Goal: Task Accomplishment & Management: Manage account settings

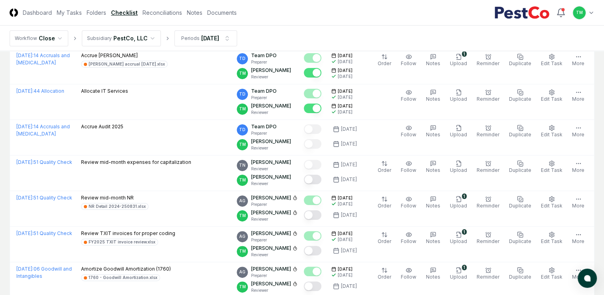
scroll to position [160, 0]
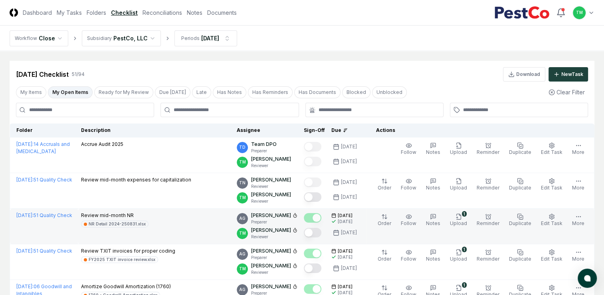
click at [321, 233] on button "Mark complete" at bounding box center [313, 233] width 18 height 10
click at [321, 232] on button "Mark complete" at bounding box center [313, 233] width 18 height 10
click at [172, 95] on button "Due [DATE]" at bounding box center [173, 92] width 36 height 12
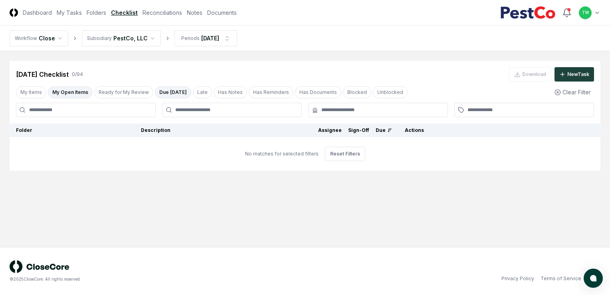
click at [167, 93] on button "Due [DATE]" at bounding box center [173, 92] width 36 height 12
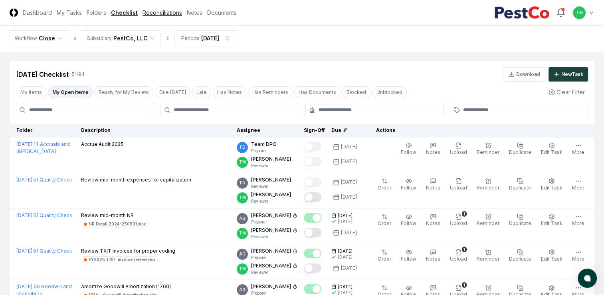
click at [150, 12] on link "Reconciliations" at bounding box center [162, 12] width 40 height 8
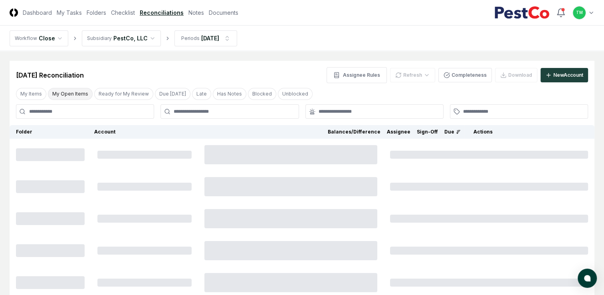
click at [59, 96] on button "My Open Items" at bounding box center [70, 94] width 45 height 12
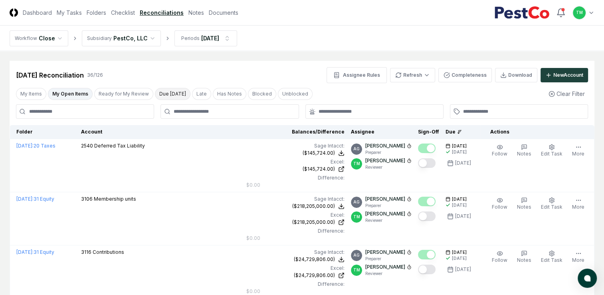
click at [161, 94] on button "Due [DATE]" at bounding box center [173, 94] width 36 height 12
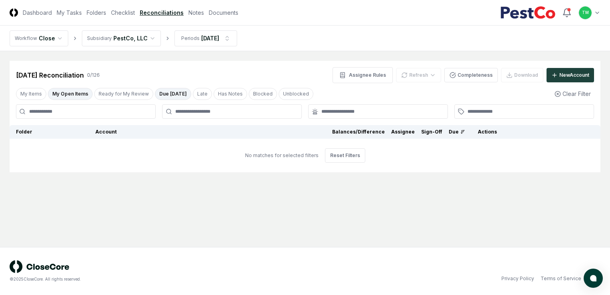
click at [161, 94] on button "Due [DATE]" at bounding box center [173, 94] width 36 height 12
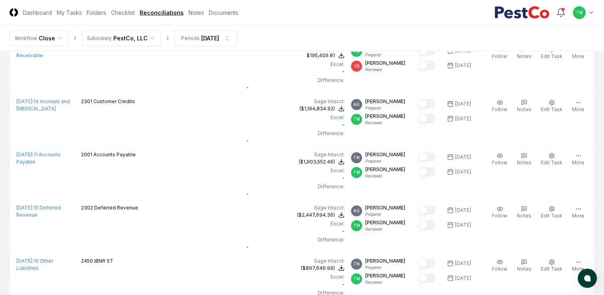
scroll to position [1652, 0]
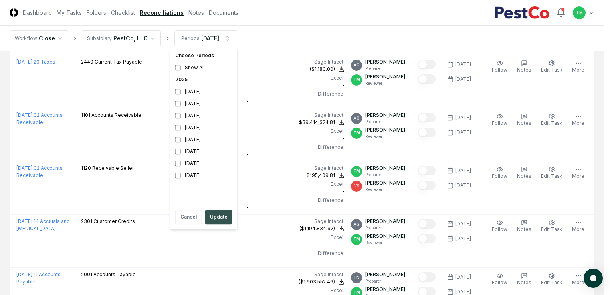
click at [223, 219] on button "Update" at bounding box center [218, 217] width 27 height 14
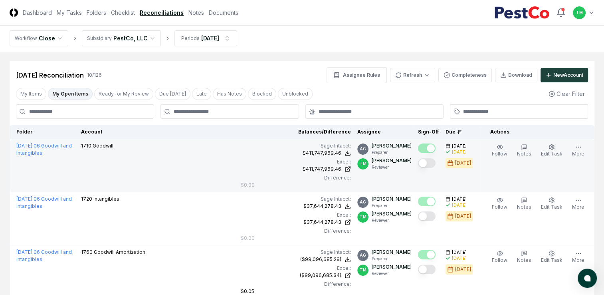
click at [435, 163] on button "Mark complete" at bounding box center [427, 163] width 18 height 10
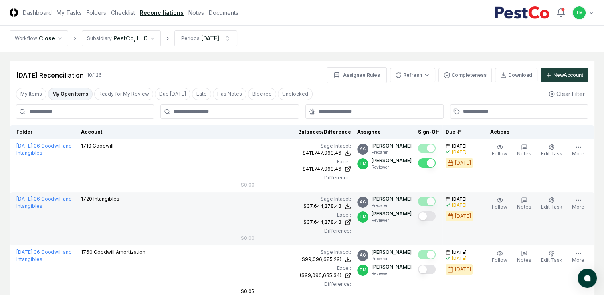
click at [430, 216] on button "Mark complete" at bounding box center [427, 216] width 18 height 10
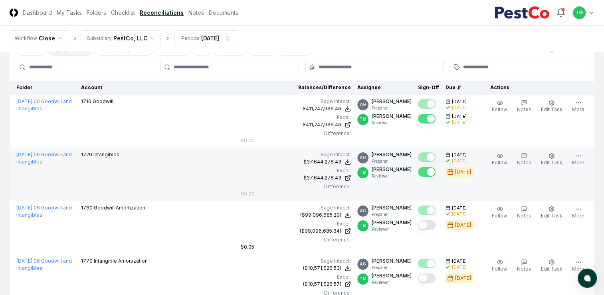
scroll to position [120, 0]
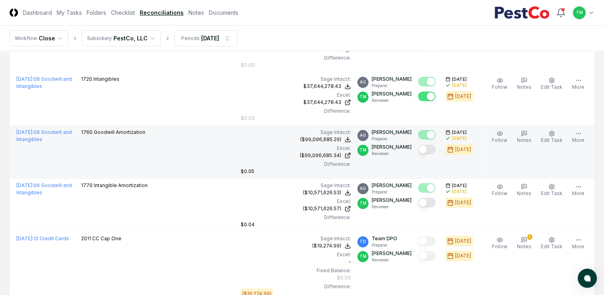
click at [434, 151] on button "Mark complete" at bounding box center [427, 149] width 18 height 10
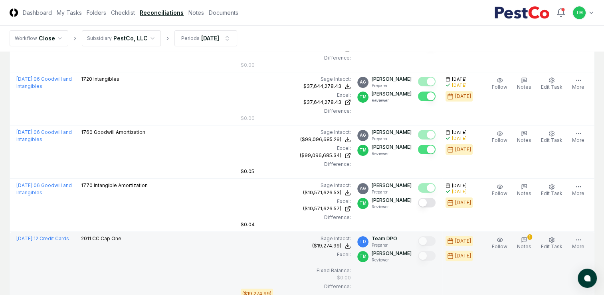
drag, startPoint x: 432, startPoint y: 202, endPoint x: 334, endPoint y: 288, distance: 131.0
click at [432, 202] on button "Mark complete" at bounding box center [427, 203] width 18 height 10
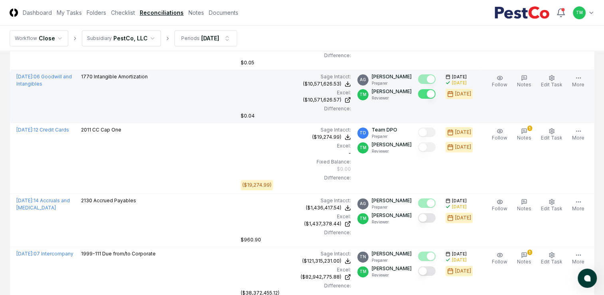
scroll to position [239, 0]
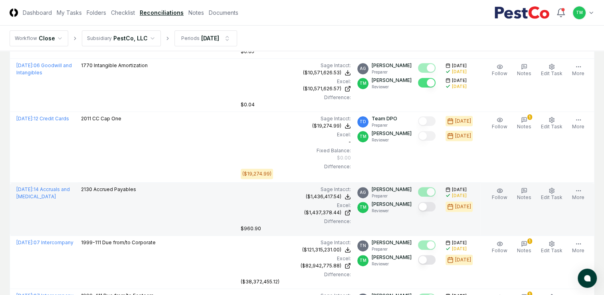
click at [433, 203] on button "Mark complete" at bounding box center [427, 207] width 18 height 10
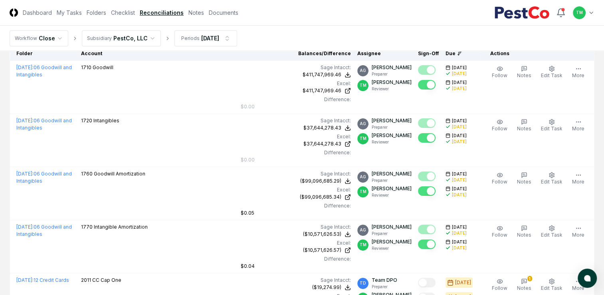
scroll to position [10, 0]
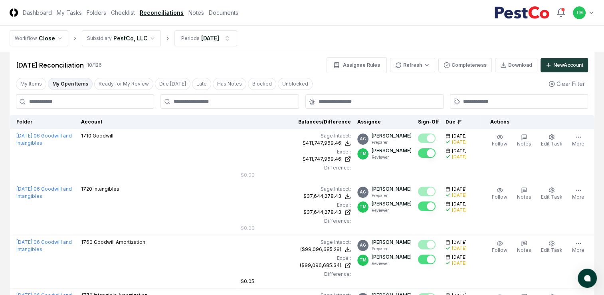
click at [63, 81] on button "My Open Items" at bounding box center [70, 84] width 45 height 12
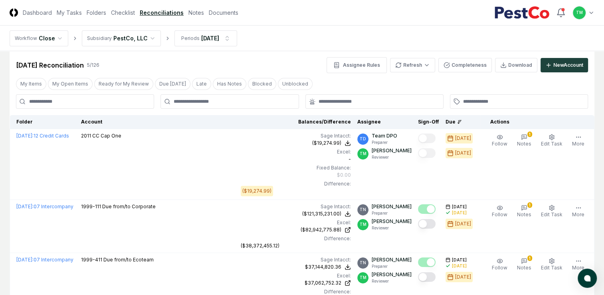
click at [47, 103] on input at bounding box center [85, 101] width 138 height 14
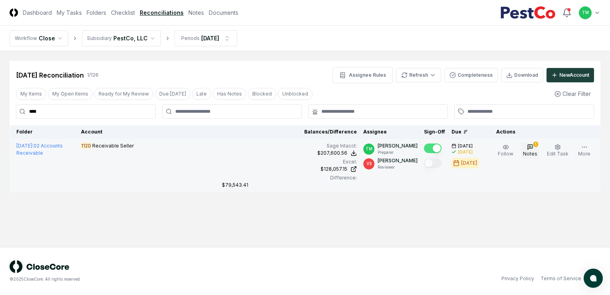
type input "****"
click at [528, 146] on button "1 Notes" at bounding box center [530, 150] width 18 height 17
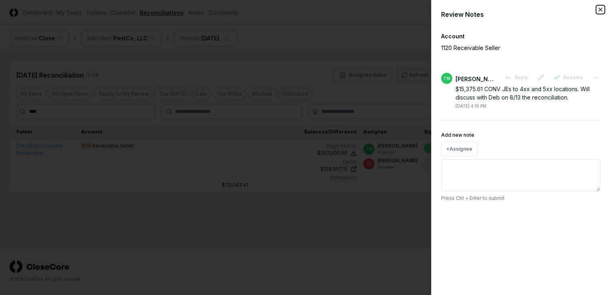
click at [599, 8] on icon "button" at bounding box center [600, 9] width 3 height 3
